Goal: Book appointment/travel/reservation

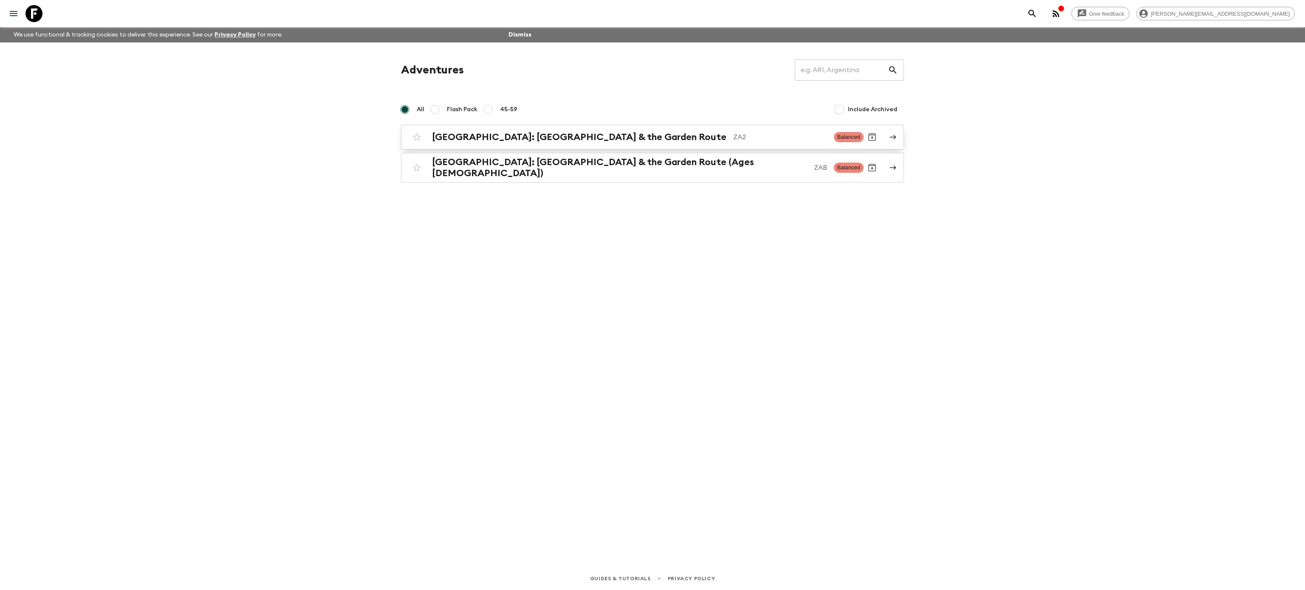
click at [488, 130] on div "[GEOGRAPHIC_DATA]: [GEOGRAPHIC_DATA] & the Garden Route ZA2 Balanced" at bounding box center [635, 137] width 455 height 17
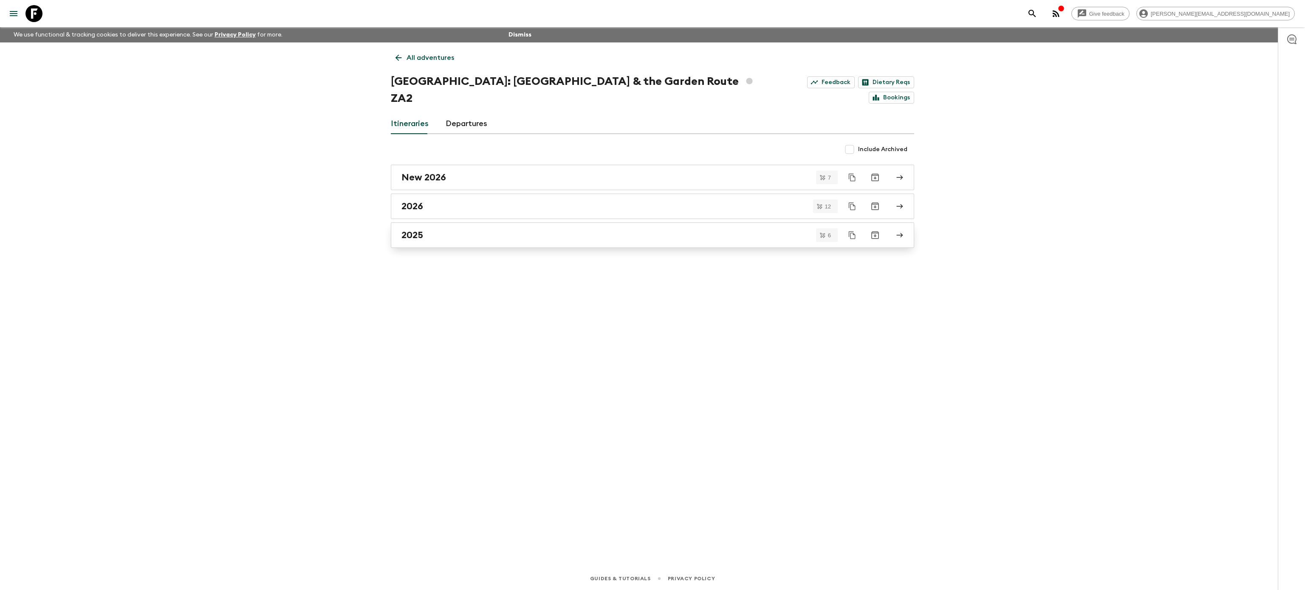
click at [483, 230] on div "2025" at bounding box center [644, 235] width 486 height 11
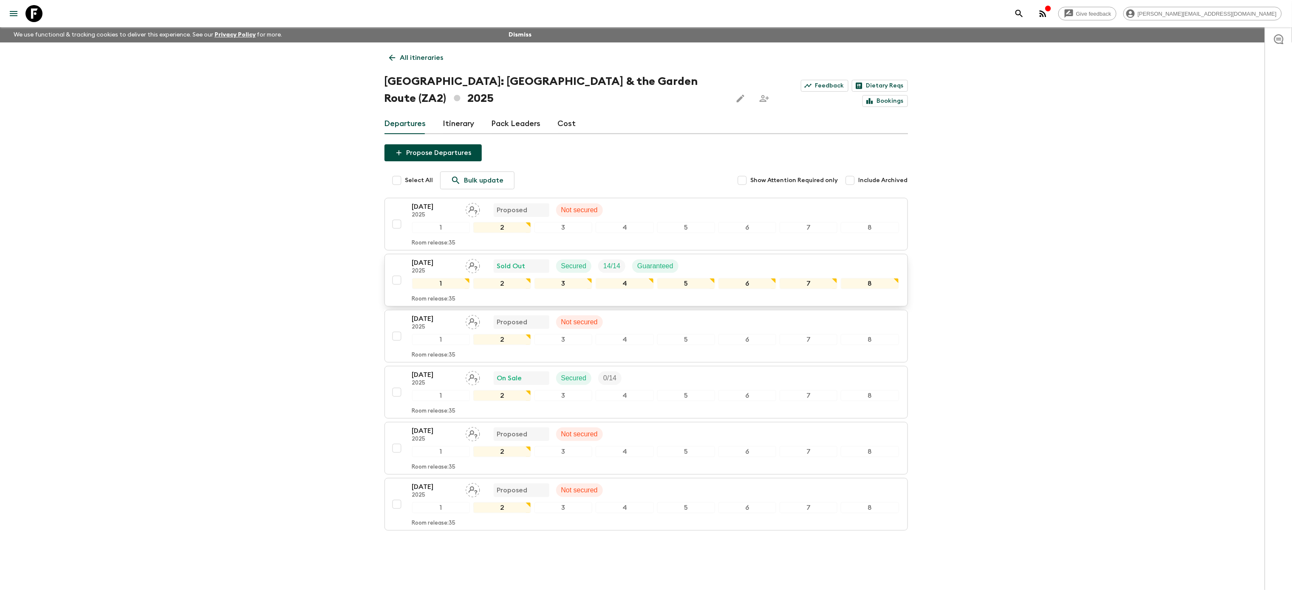
click at [705, 258] on div "[DATE] 2025 Sold Out Secured 14 / 14 Guaranteed" at bounding box center [655, 266] width 487 height 17
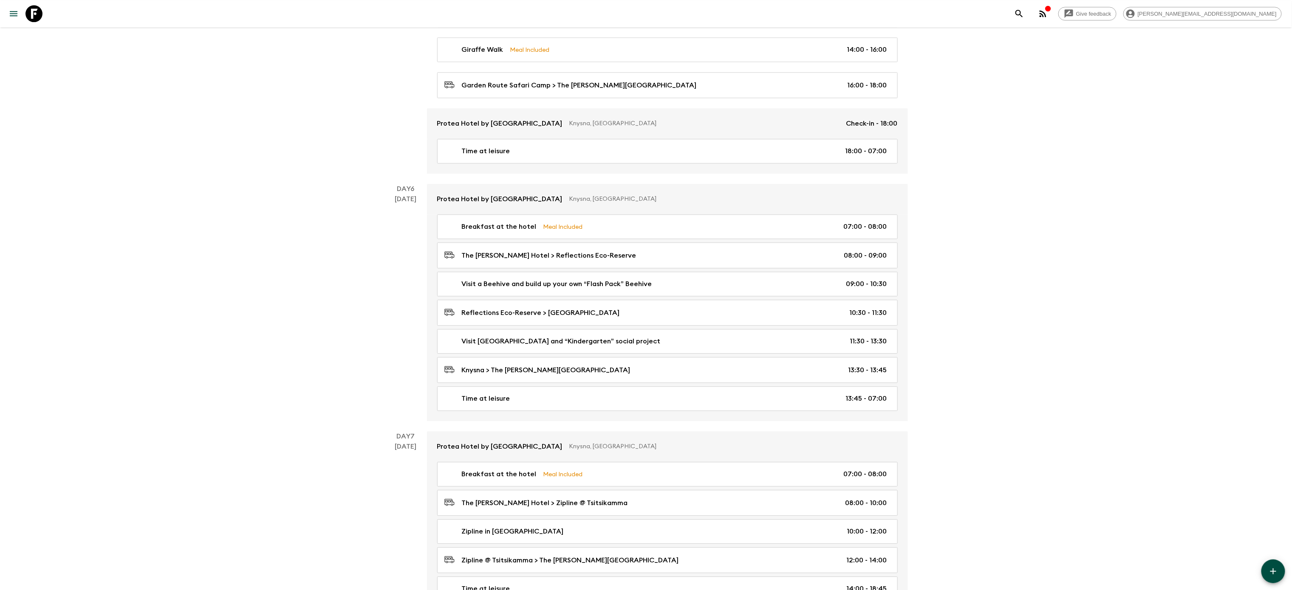
scroll to position [1389, 0]
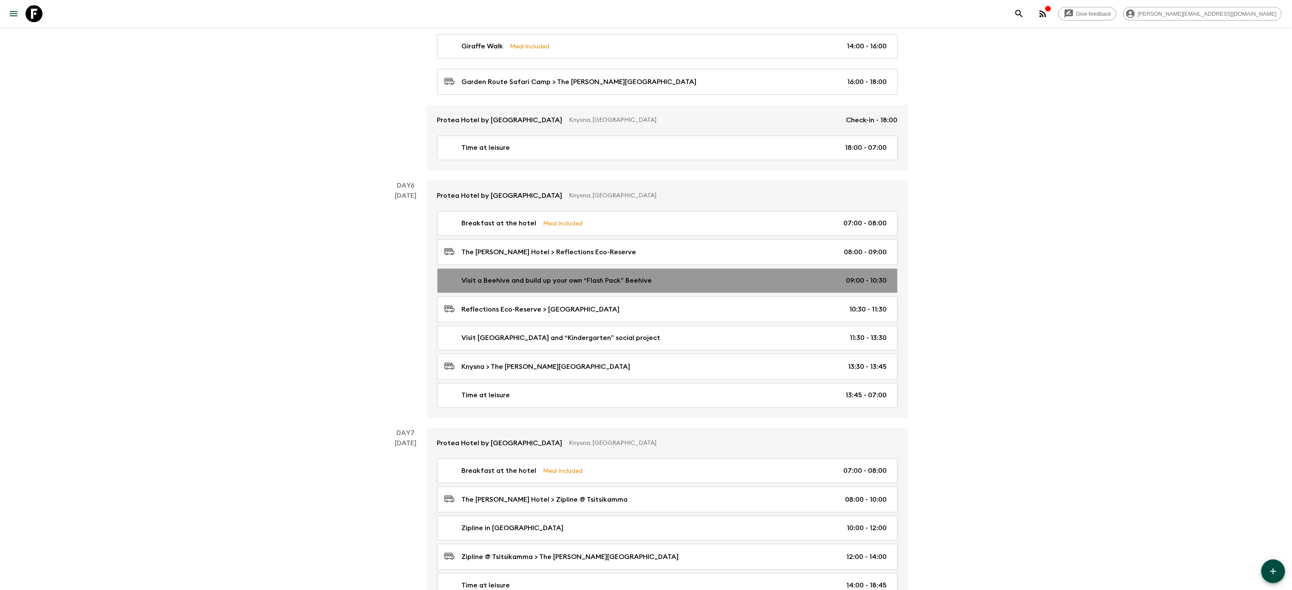
click at [688, 286] on div "Visit a Beehive and build up your own “Flash Pack” Beehive 09:00 - 10:30" at bounding box center [665, 281] width 443 height 10
